Goal: Task Accomplishment & Management: Manage account settings

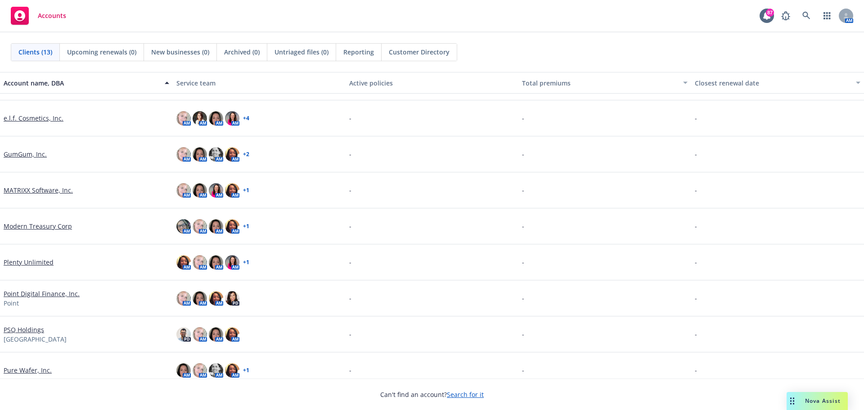
scroll to position [45, 0]
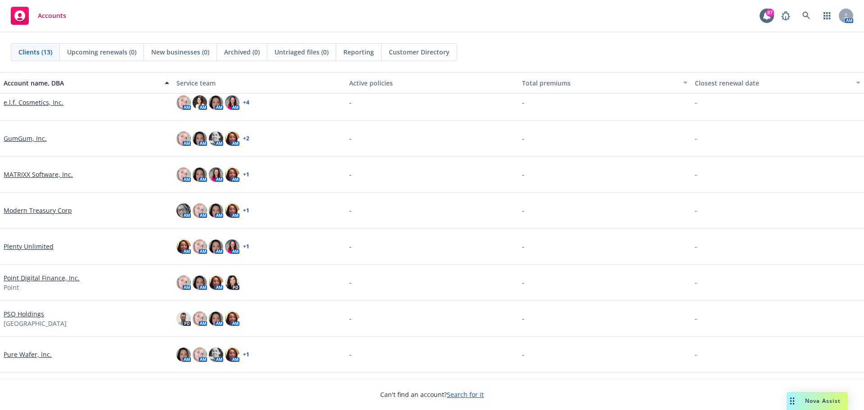
click at [25, 311] on link "PSQ Holdings" at bounding box center [24, 313] width 41 height 9
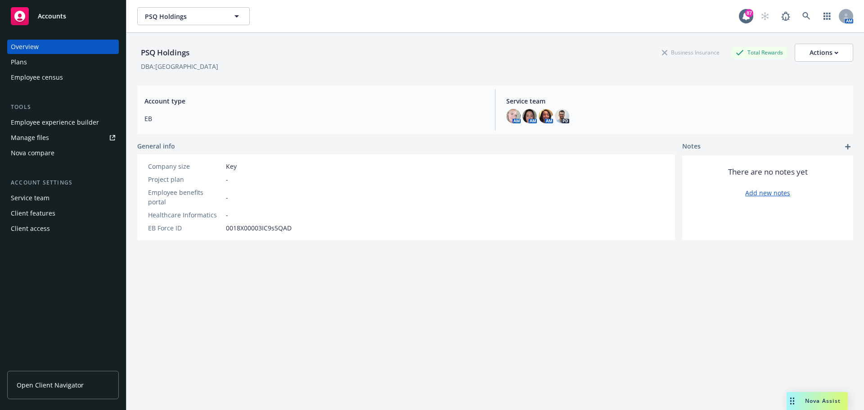
click at [28, 61] on div "Plans" at bounding box center [63, 62] width 104 height 14
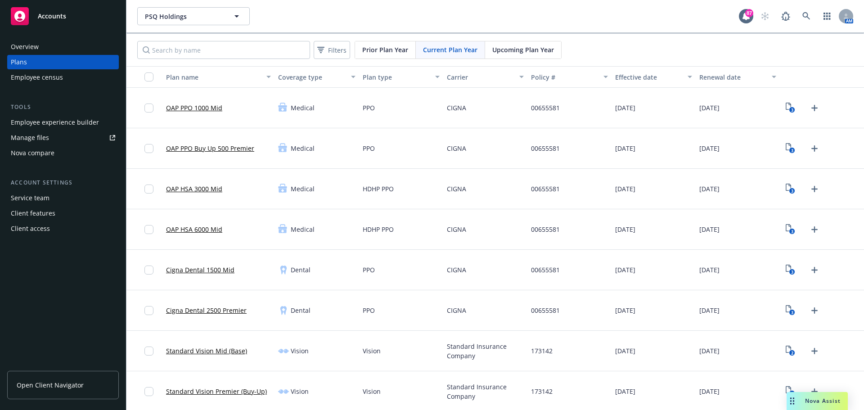
click at [27, 138] on div "Manage files" at bounding box center [30, 138] width 38 height 14
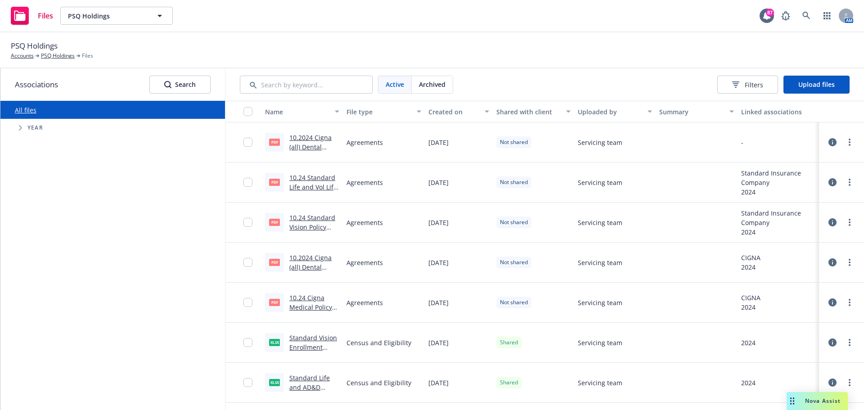
click at [811, 94] on div "Active Archived Filters Upload files" at bounding box center [545, 84] width 639 height 32
click at [825, 88] on span "Upload files" at bounding box center [817, 84] width 36 height 9
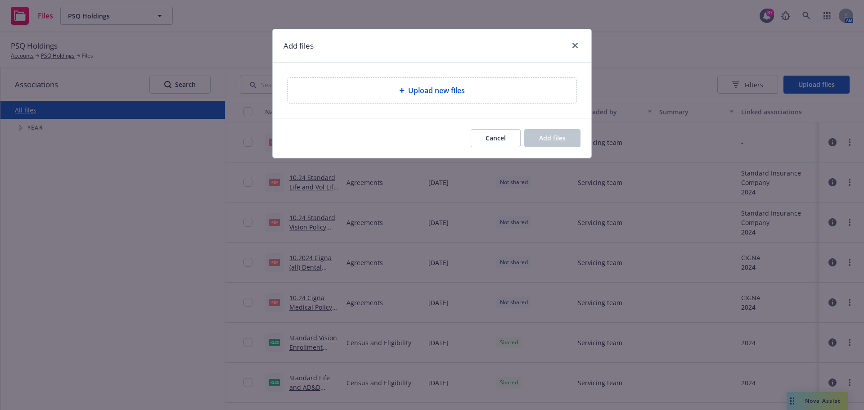
click at [483, 96] on div "Upload new files" at bounding box center [432, 90] width 275 height 11
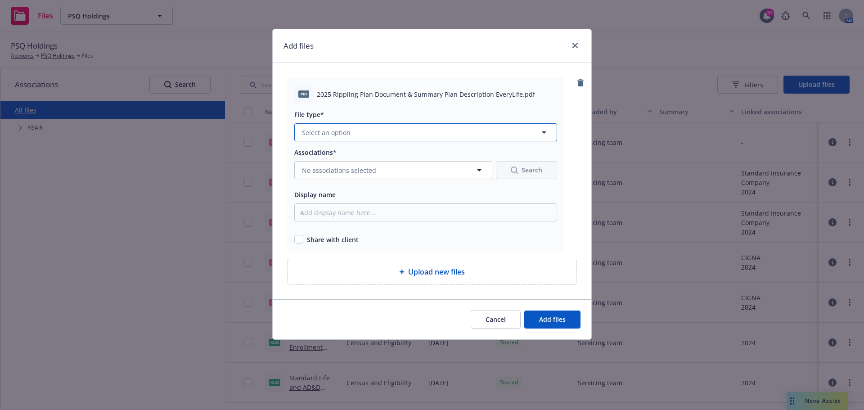
click at [330, 135] on span "Select an option" at bounding box center [326, 132] width 49 height 9
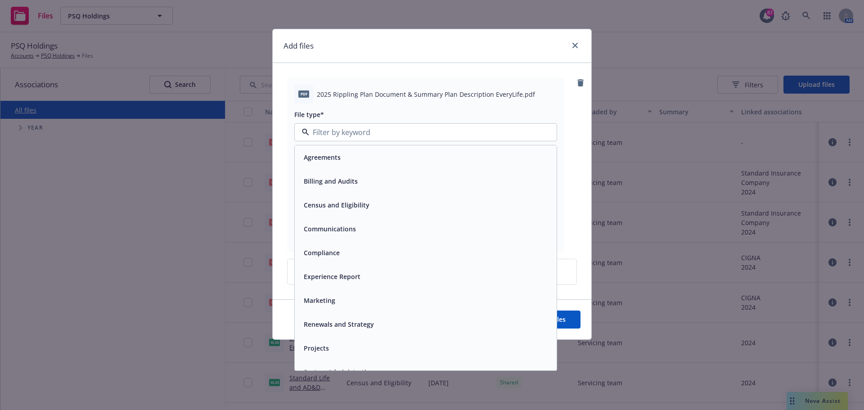
click at [334, 161] on span "Agreements" at bounding box center [322, 157] width 37 height 9
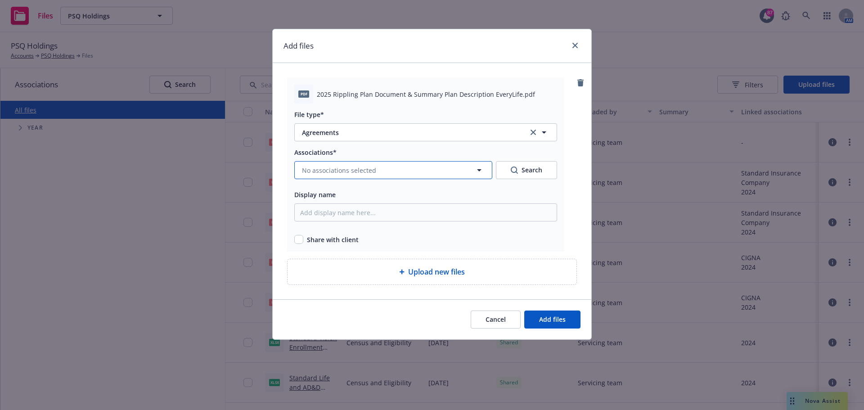
click at [362, 176] on button "No associations selected" at bounding box center [393, 170] width 198 height 18
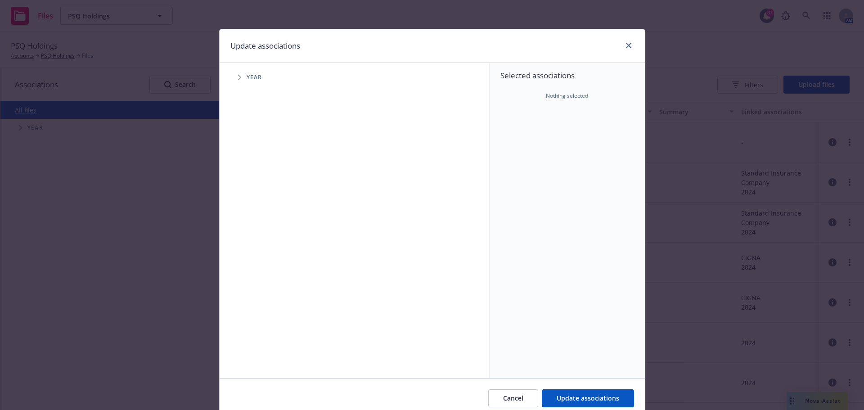
click at [238, 76] on icon "Tree Example" at bounding box center [240, 77] width 4 height 5
click at [261, 201] on input "Tree Example" at bounding box center [262, 200] width 9 height 9
checkbox input "true"
click at [249, 200] on span "Tree Example" at bounding box center [251, 201] width 14 height 14
click at [256, 216] on span "Tree Example" at bounding box center [262, 220] width 14 height 14
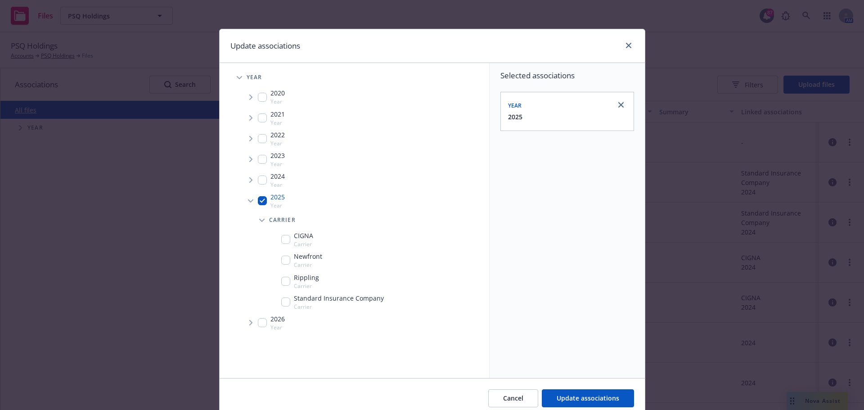
click at [285, 280] on input "Tree Example" at bounding box center [285, 281] width 9 height 9
checkbox input "true"
click at [610, 396] on span "Update associations" at bounding box center [588, 398] width 63 height 9
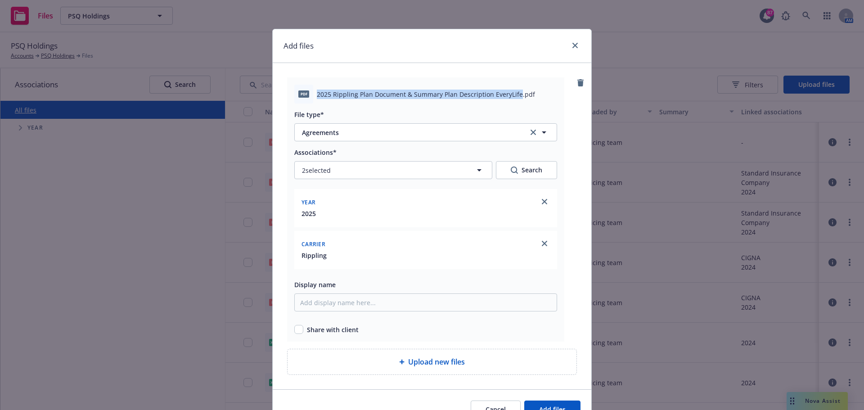
drag, startPoint x: 314, startPoint y: 95, endPoint x: 514, endPoint y: 94, distance: 199.9
click at [514, 94] on span "2025 Rippling Plan Document & Summary Plan Description EveryLife.pdf" at bounding box center [426, 94] width 218 height 9
copy span "2025 Rippling Plan Document & Summary Plan Description EveryLife"
click at [443, 301] on input "Display name" at bounding box center [425, 302] width 263 height 18
paste input "2025 Rippling Plan Document & Summary Plan Description EveryLife"
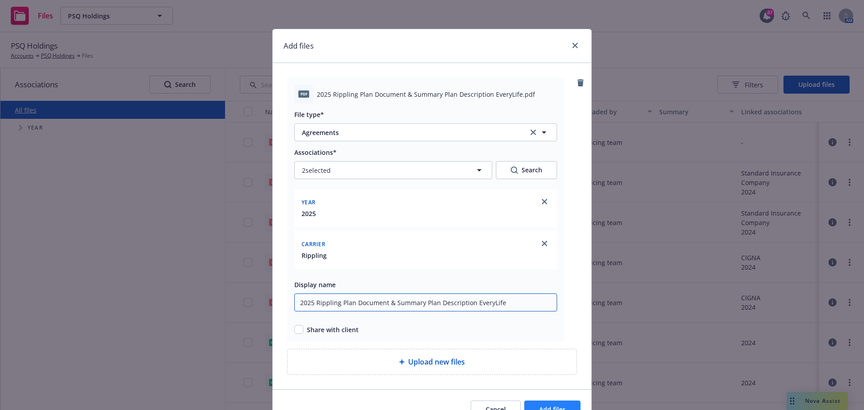
type input "2025 Rippling Plan Document & Summary Plan Description EveryLife"
click at [530, 404] on button "Add files" at bounding box center [552, 410] width 56 height 18
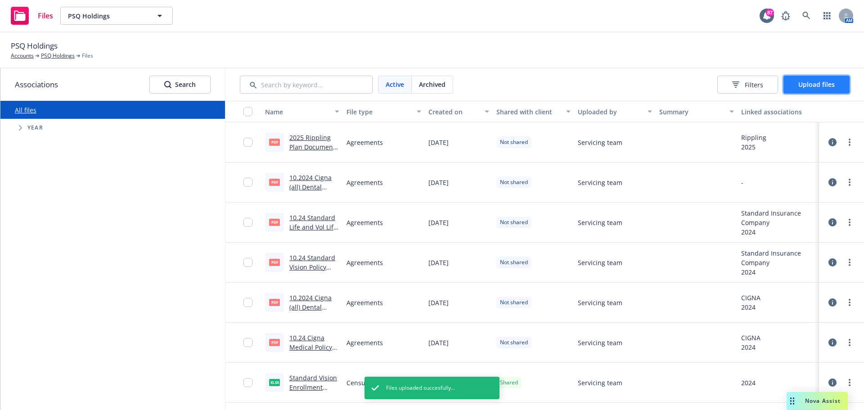
click at [808, 89] on button "Upload files" at bounding box center [817, 85] width 66 height 18
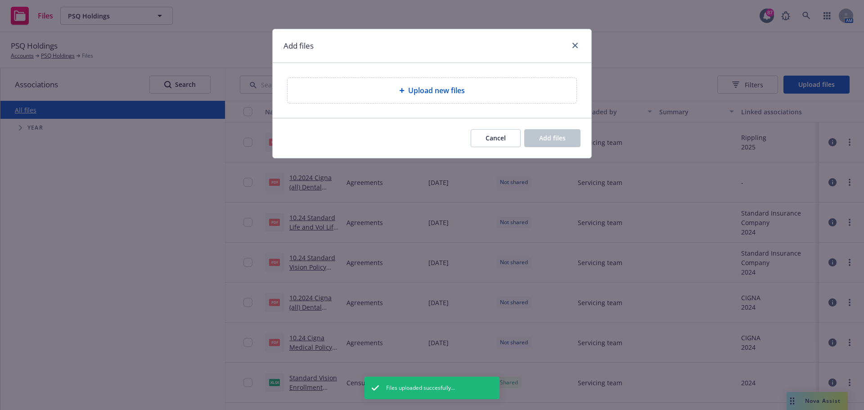
click at [335, 98] on div "Upload new files" at bounding box center [432, 90] width 289 height 25
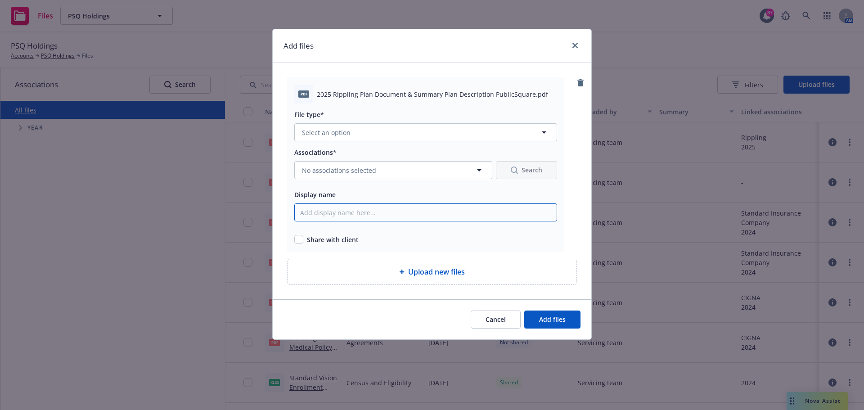
click at [377, 213] on input "Display name" at bounding box center [425, 212] width 263 height 18
paste input "2025 Rippling Plan Document & Summary Plan Description PublicSquare"
type input "2025 Rippling Plan Document & Summary Plan Description PublicSquare"
click at [381, 133] on button "Select an option" at bounding box center [425, 132] width 263 height 18
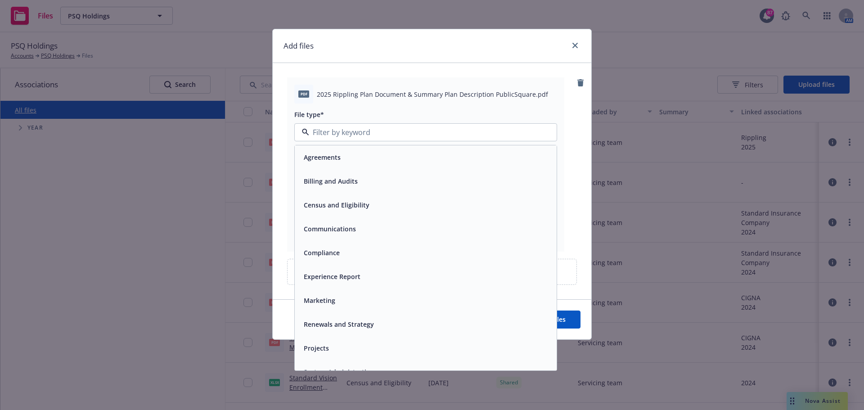
click at [340, 158] on span "Agreements" at bounding box center [322, 157] width 37 height 9
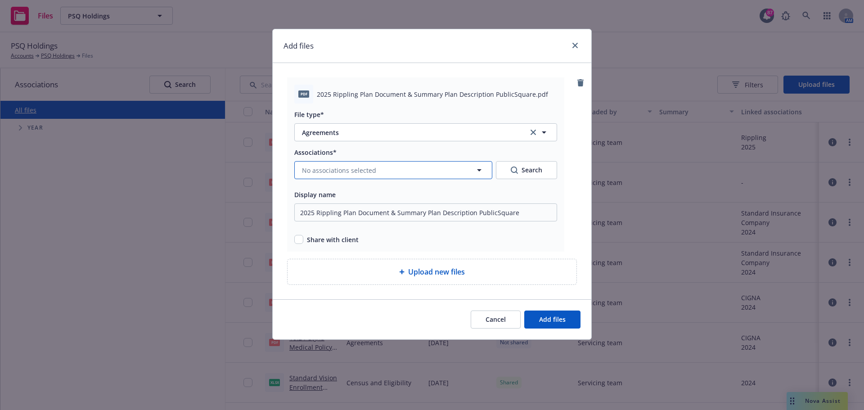
click at [346, 169] on span "No associations selected" at bounding box center [339, 170] width 74 height 9
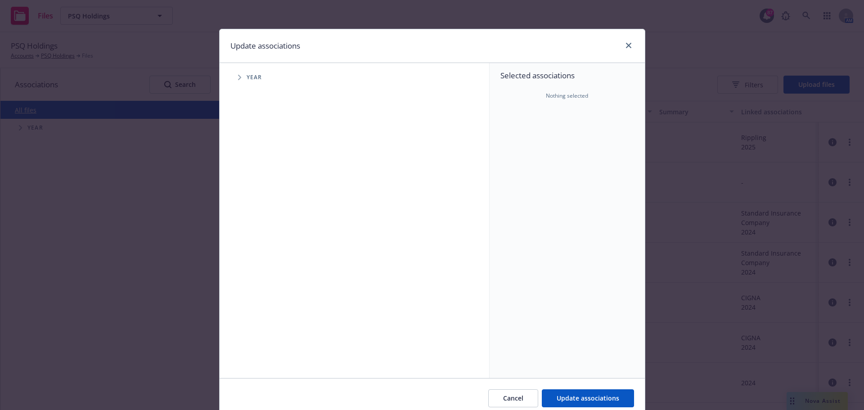
click at [238, 80] on icon "Tree Example" at bounding box center [240, 77] width 4 height 5
click at [249, 201] on icon "Tree Example" at bounding box center [251, 200] width 4 height 5
click at [258, 201] on input "Tree Example" at bounding box center [262, 200] width 9 height 9
checkbox input "true"
click at [261, 217] on span "Tree Example" at bounding box center [262, 220] width 14 height 14
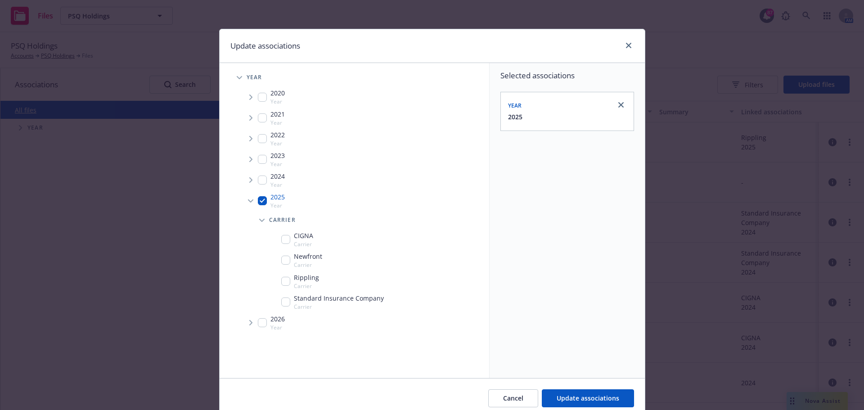
click at [284, 281] on input "Tree Example" at bounding box center [285, 281] width 9 height 9
checkbox input "true"
click at [565, 400] on span "Update associations" at bounding box center [588, 398] width 63 height 9
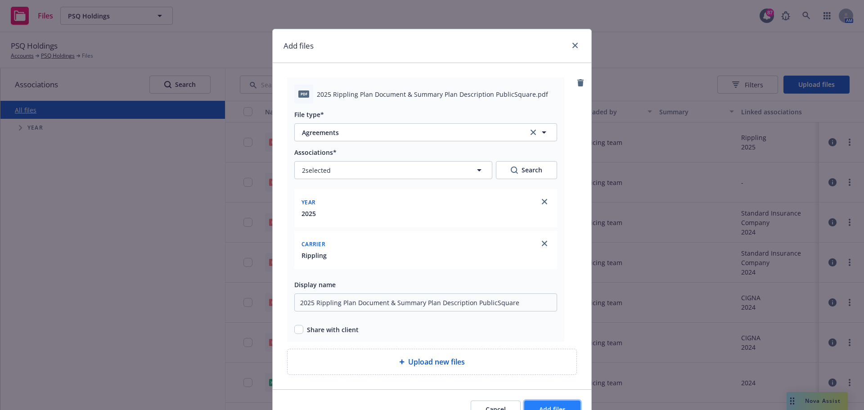
click at [562, 402] on button "Add files" at bounding box center [552, 410] width 56 height 18
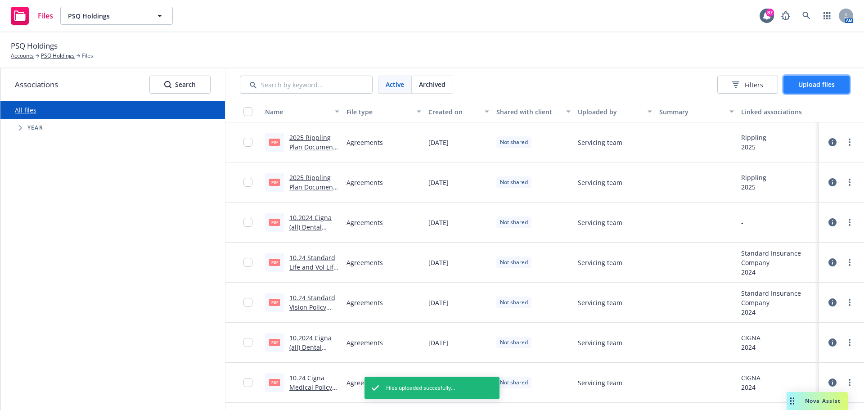
click at [811, 79] on button "Upload files" at bounding box center [817, 85] width 66 height 18
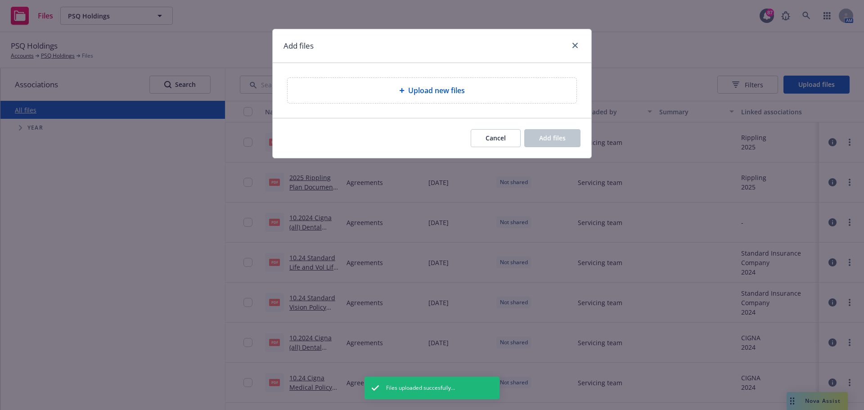
click at [437, 87] on span "Upload new files" at bounding box center [436, 90] width 57 height 11
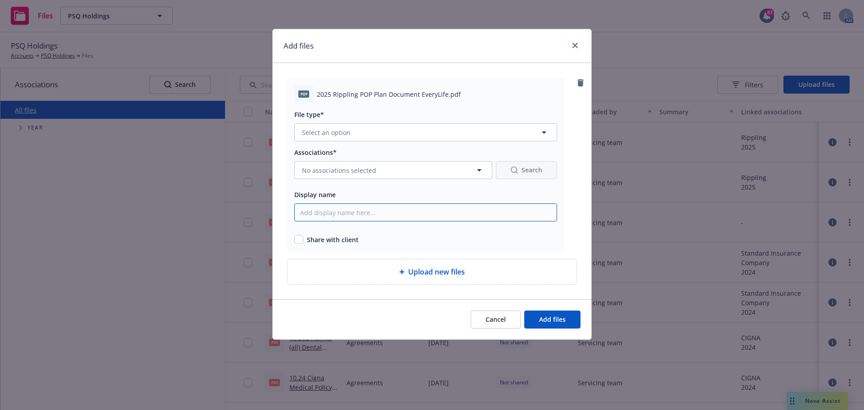
click at [375, 213] on input "Display name" at bounding box center [425, 212] width 263 height 18
paste input "2025 Rippling POP Plan Document EveryLife"
type input "2025 Rippling POP Plan Document EveryLife"
click at [380, 133] on button "Select an option" at bounding box center [425, 132] width 263 height 18
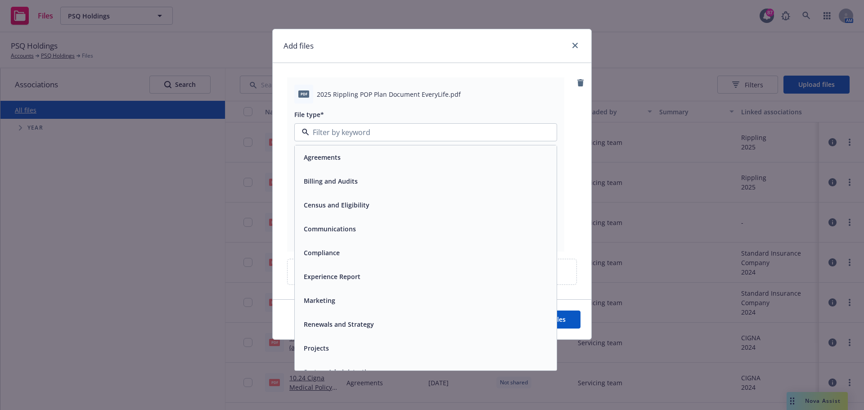
click at [327, 157] on span "Agreements" at bounding box center [322, 157] width 37 height 9
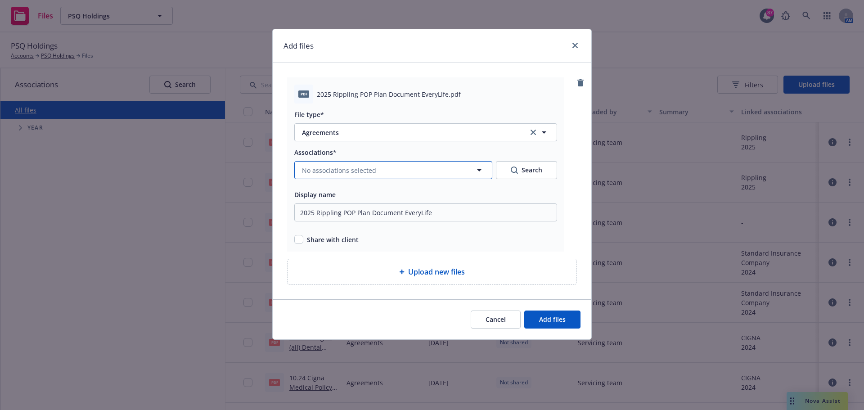
click at [329, 166] on span "No associations selected" at bounding box center [339, 170] width 74 height 9
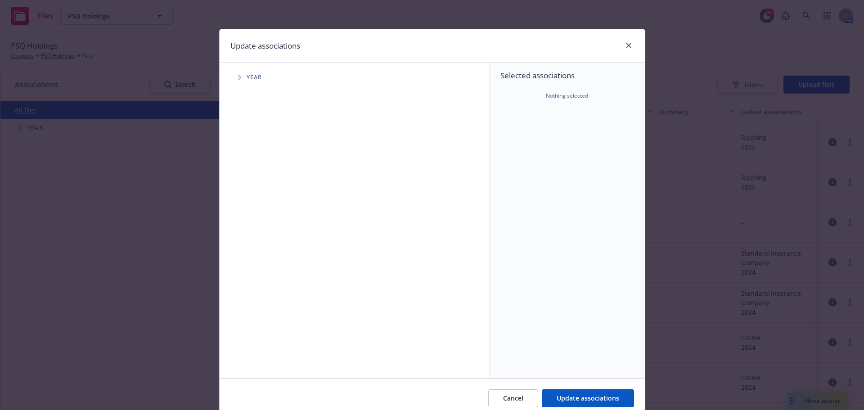
click at [238, 77] on icon "Tree Example" at bounding box center [240, 77] width 4 height 5
click at [249, 202] on icon "Tree Example" at bounding box center [251, 200] width 4 height 5
click at [263, 202] on input "Tree Example" at bounding box center [262, 200] width 9 height 9
checkbox input "true"
drag, startPoint x: 255, startPoint y: 222, endPoint x: 272, endPoint y: 233, distance: 20.5
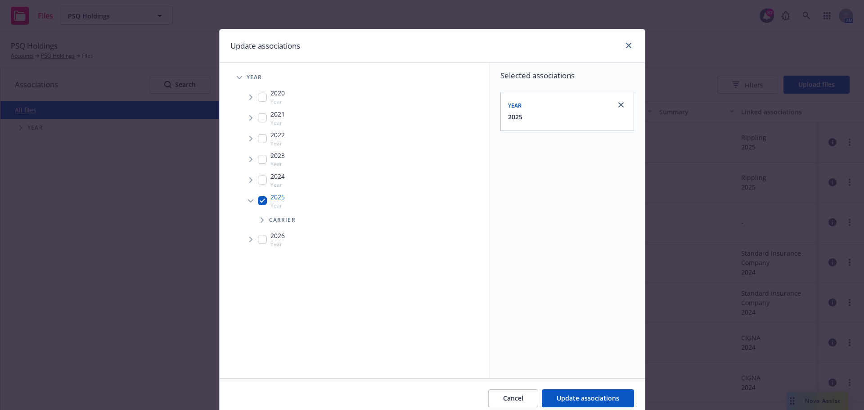
click at [255, 223] on span "Tree Example" at bounding box center [262, 220] width 14 height 14
drag, startPoint x: 287, startPoint y: 284, endPoint x: 313, endPoint y: 292, distance: 27.1
click at [287, 284] on div "Rippling Carrier" at bounding box center [300, 281] width 38 height 17
checkbox input "true"
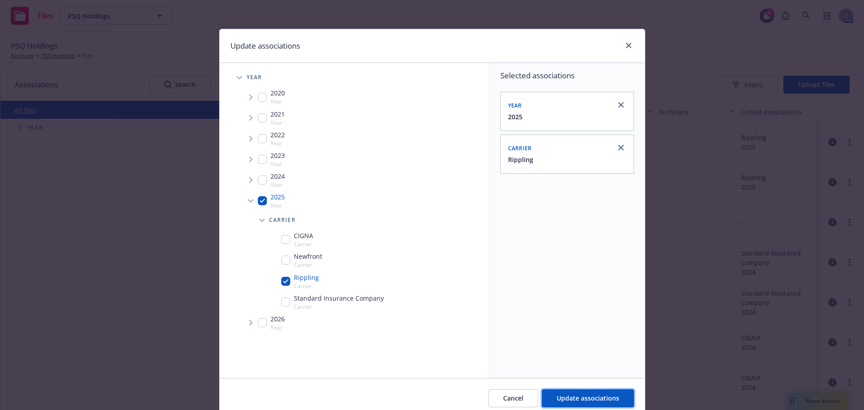
click at [578, 397] on span "Update associations" at bounding box center [588, 398] width 63 height 9
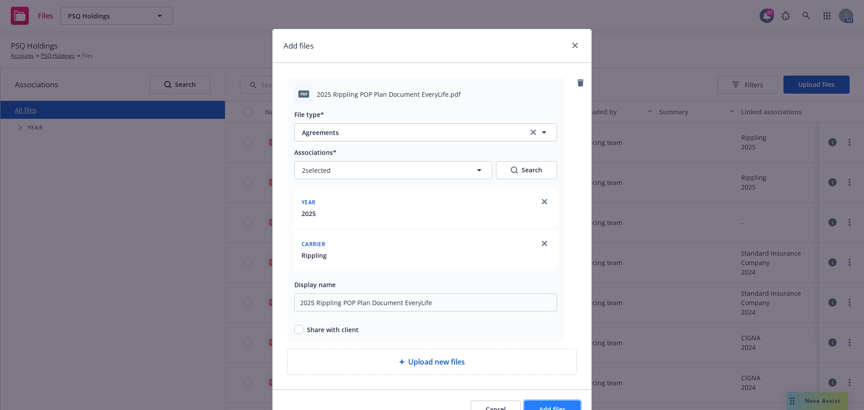
click at [566, 403] on button "Add files" at bounding box center [552, 410] width 56 height 18
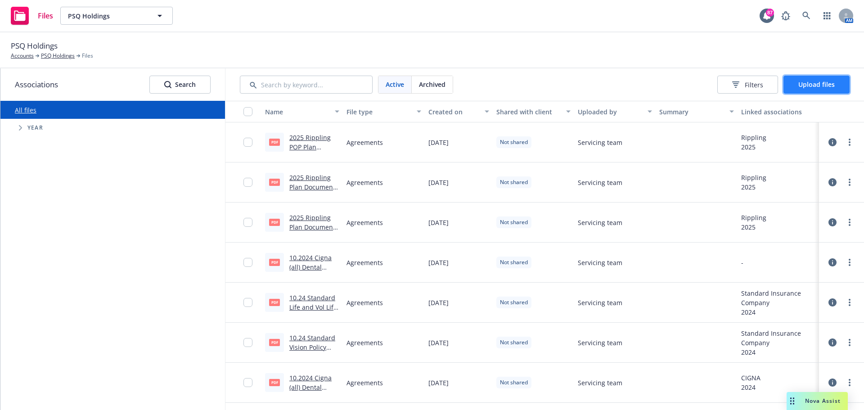
click at [823, 90] on button "Upload files" at bounding box center [817, 85] width 66 height 18
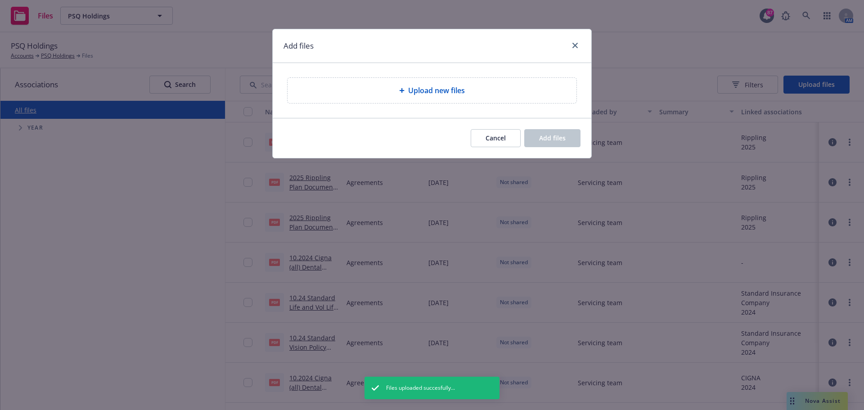
click at [469, 81] on div "Upload new files" at bounding box center [432, 90] width 289 height 25
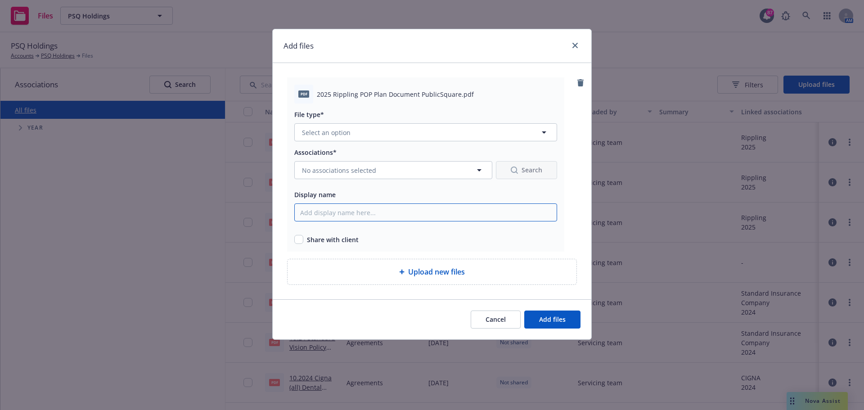
click at [391, 215] on input "Display name" at bounding box center [425, 212] width 263 height 18
paste input "2025 Rippling POP Plan Document PublicSquare"
type input "2025 Rippling POP Plan Document PublicSquare"
click at [395, 126] on button "Select an option" at bounding box center [425, 132] width 263 height 18
click at [335, 153] on span "Agreements" at bounding box center [322, 157] width 37 height 9
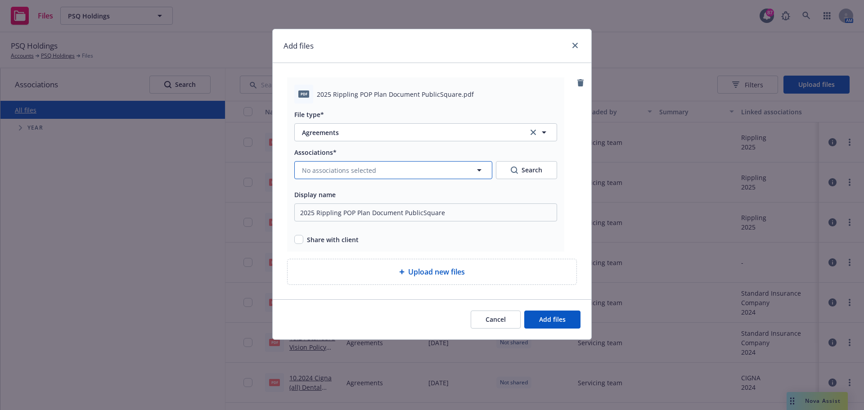
click at [334, 169] on span "No associations selected" at bounding box center [339, 170] width 74 height 9
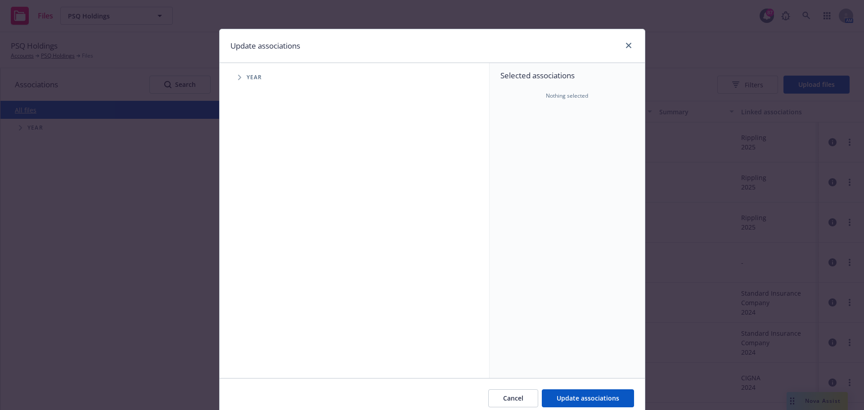
click at [236, 81] on span "Tree Example" at bounding box center [239, 77] width 14 height 14
click at [258, 200] on input "Tree Example" at bounding box center [262, 200] width 9 height 9
checkbox input "true"
click at [245, 203] on span "Tree Example" at bounding box center [251, 201] width 14 height 14
click at [261, 220] on icon "Tree Example" at bounding box center [263, 219] width 4 height 5
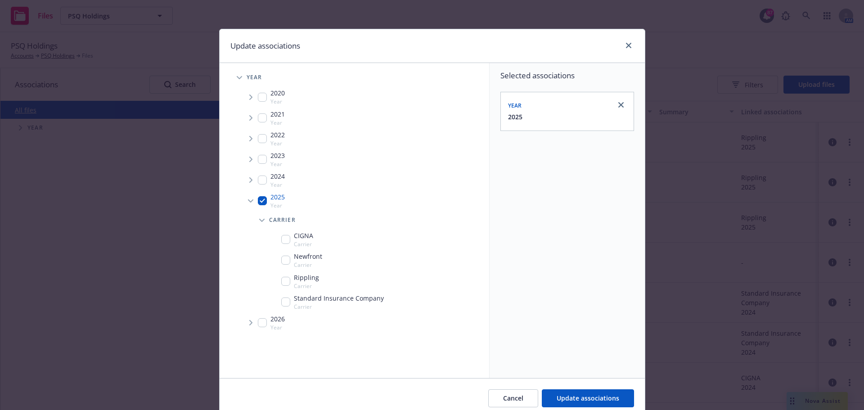
click at [284, 281] on input "Tree Example" at bounding box center [285, 281] width 9 height 9
checkbox input "true"
click at [608, 389] on div "Cancel Update associations" at bounding box center [432, 398] width 425 height 40
click at [609, 402] on span "Update associations" at bounding box center [588, 398] width 63 height 9
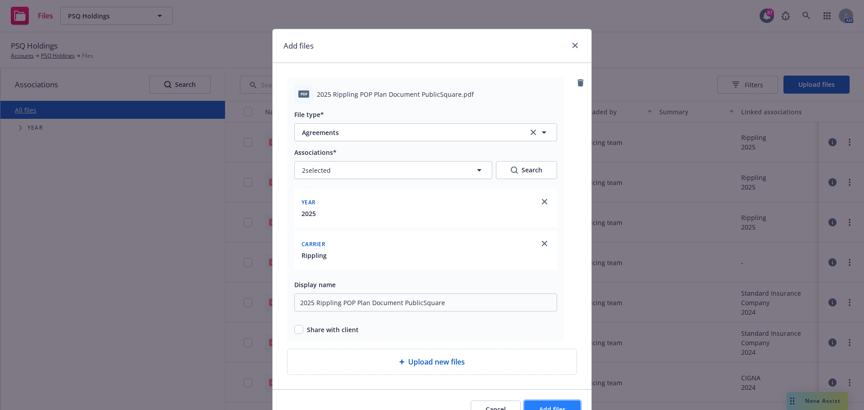
click at [575, 402] on button "Add files" at bounding box center [552, 410] width 56 height 18
